Goal: Task Accomplishment & Management: Use online tool/utility

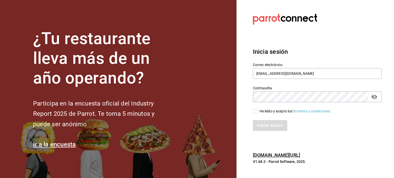
click at [256, 113] on input "He leído y acepto los Términos y condiciones." at bounding box center [255, 111] width 5 height 5
checkbox input "true"
click at [262, 127] on button "Iniciar sesión" at bounding box center [270, 125] width 35 height 11
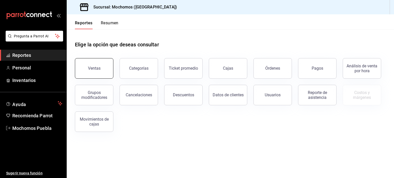
click at [106, 73] on button "Ventas" at bounding box center [94, 68] width 38 height 21
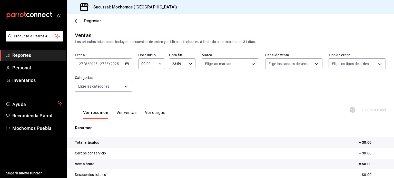
click at [125, 67] on div "2025-08-27 27 / 8 / 2025 - 2025-08-27 27 / 8 / 2025" at bounding box center [103, 63] width 57 height 11
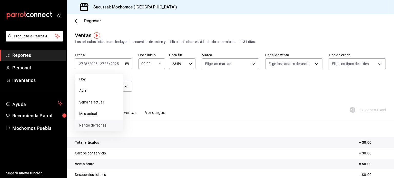
click at [92, 127] on span "Rango de fechas" at bounding box center [99, 125] width 40 height 5
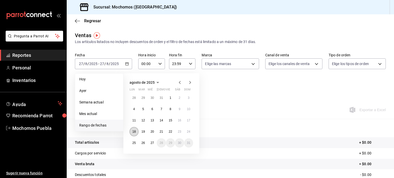
click at [134, 128] on button "18" at bounding box center [134, 131] width 9 height 9
click at [133, 132] on abbr "18" at bounding box center [133, 132] width 3 height 4
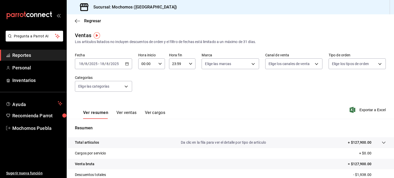
click at [122, 65] on div "2025-08-18 18 / 8 / 2025 - 2025-08-18 18 / 8 / 2025" at bounding box center [103, 63] width 57 height 11
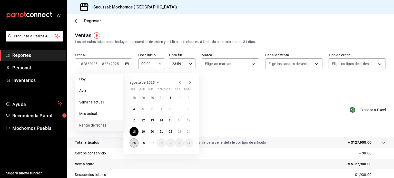
click at [134, 140] on button "25" at bounding box center [134, 142] width 9 height 9
click at [154, 143] on button "27" at bounding box center [152, 142] width 9 height 9
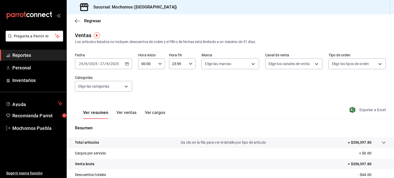
click at [364, 110] on span "Exportar a Excel" at bounding box center [368, 110] width 35 height 6
